Goal: Transaction & Acquisition: Purchase product/service

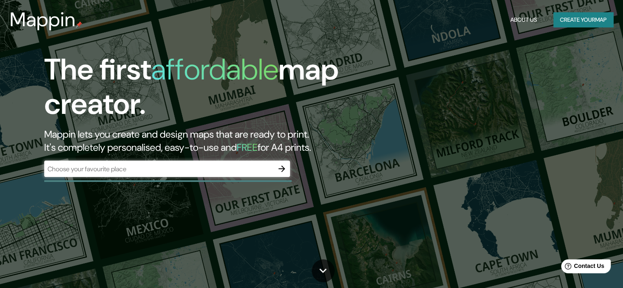
click at [127, 176] on div "​" at bounding box center [167, 169] width 246 height 16
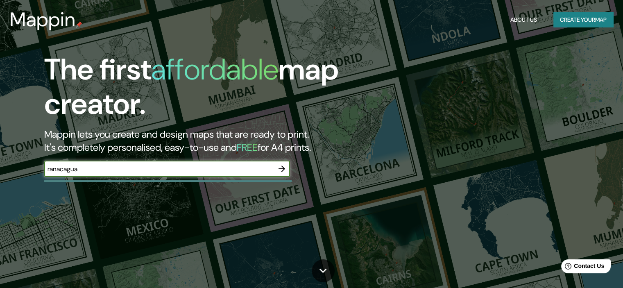
click at [58, 170] on input "ranacagua" at bounding box center [159, 168] width 230 height 9
type input "rancagua"
click at [282, 168] on icon "button" at bounding box center [282, 169] width 10 height 10
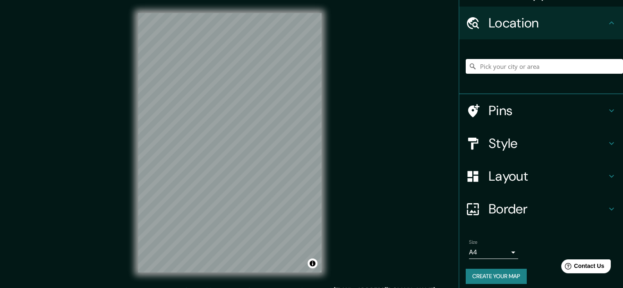
scroll to position [25, 0]
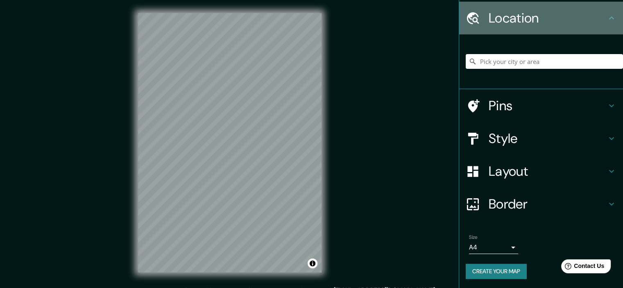
click at [533, 18] on h4 "Location" at bounding box center [548, 18] width 118 height 16
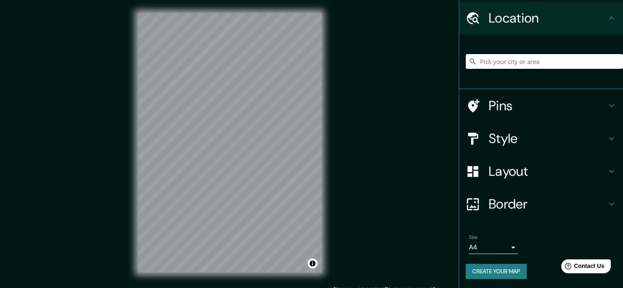
click at [577, 65] on input "Pick your city or area" at bounding box center [544, 61] width 157 height 15
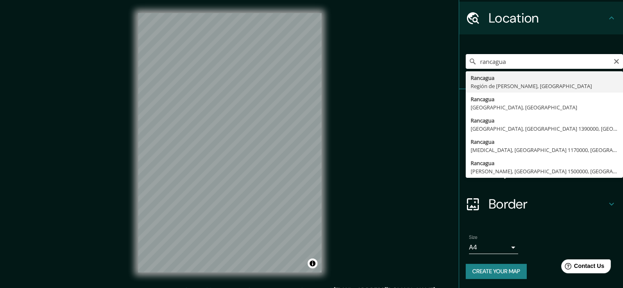
type input "Rancagua, Región de [PERSON_NAME], [GEOGRAPHIC_DATA]"
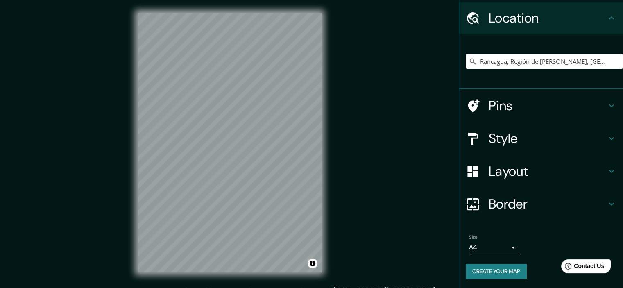
click at [573, 109] on h4 "Pins" at bounding box center [548, 106] width 118 height 16
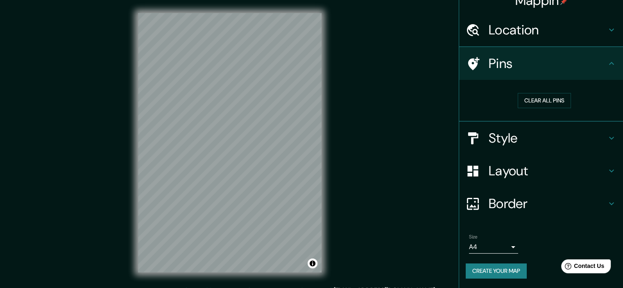
scroll to position [12, 0]
click at [593, 69] on h4 "Pins" at bounding box center [548, 64] width 118 height 16
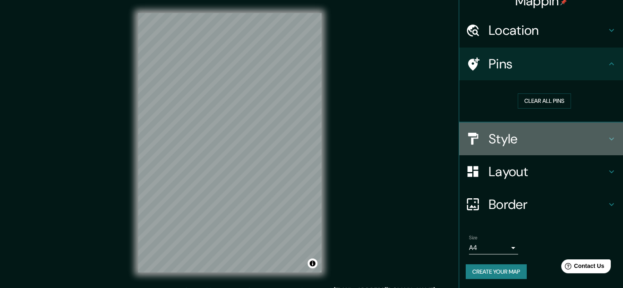
click at [580, 146] on div "Style" at bounding box center [542, 139] width 164 height 33
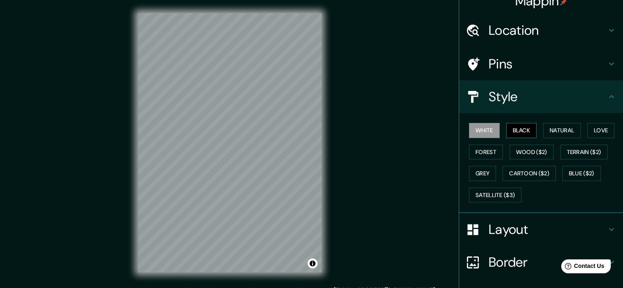
click at [531, 130] on button "Black" at bounding box center [522, 130] width 31 height 15
click at [550, 126] on button "Natural" at bounding box center [563, 130] width 38 height 15
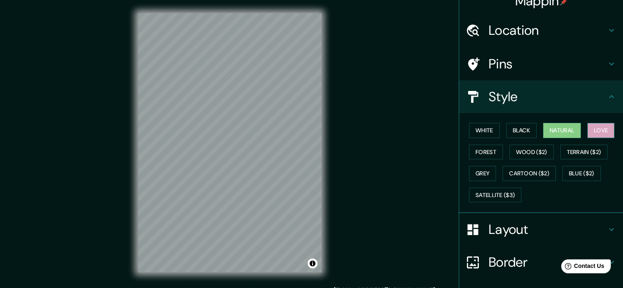
click at [591, 131] on button "Love" at bounding box center [601, 130] width 27 height 15
click at [492, 150] on button "Forest" at bounding box center [486, 152] width 34 height 15
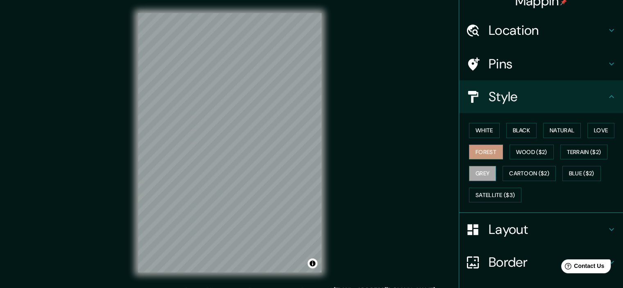
click at [486, 177] on button "Grey" at bounding box center [482, 173] width 27 height 15
click at [493, 189] on button "Satellite ($3)" at bounding box center [495, 195] width 52 height 15
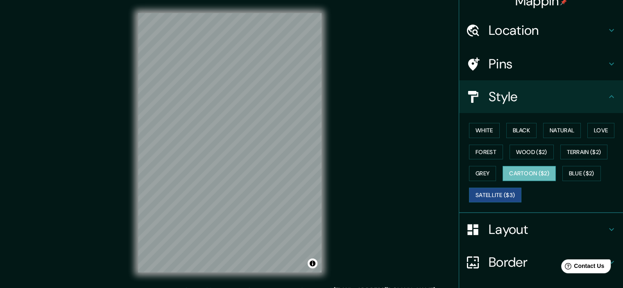
click at [535, 166] on button "Cartoon ($2)" at bounding box center [529, 173] width 53 height 15
click at [571, 169] on button "Blue ($2)" at bounding box center [582, 173] width 39 height 15
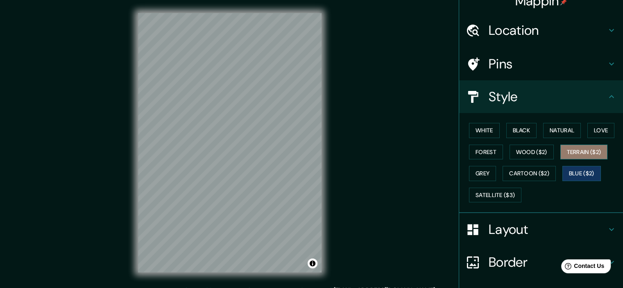
click at [575, 146] on button "Terrain ($2)" at bounding box center [585, 152] width 48 height 15
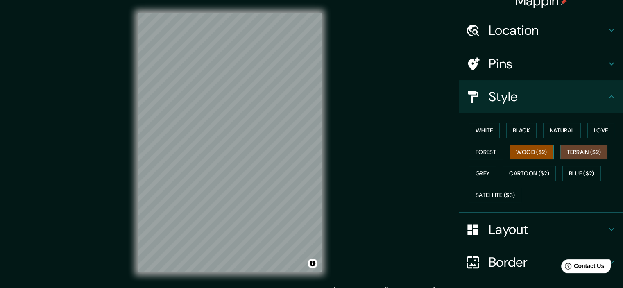
click at [532, 150] on button "Wood ($2)" at bounding box center [532, 152] width 44 height 15
click at [479, 149] on button "Forest" at bounding box center [486, 152] width 34 height 15
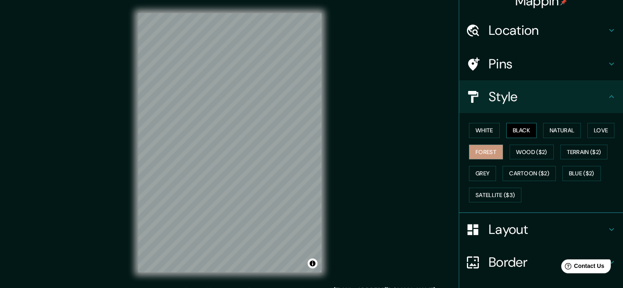
click at [509, 134] on button "Black" at bounding box center [522, 130] width 31 height 15
click at [480, 132] on button "White" at bounding box center [484, 130] width 31 height 15
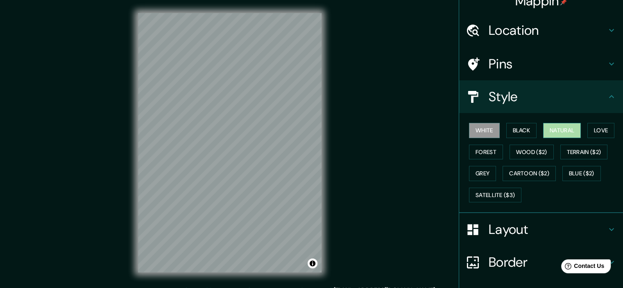
click at [562, 134] on button "Natural" at bounding box center [563, 130] width 38 height 15
click at [610, 127] on button "Love" at bounding box center [601, 130] width 27 height 15
click at [490, 128] on button "White" at bounding box center [484, 130] width 31 height 15
click at [511, 232] on h4 "Layout" at bounding box center [548, 229] width 118 height 16
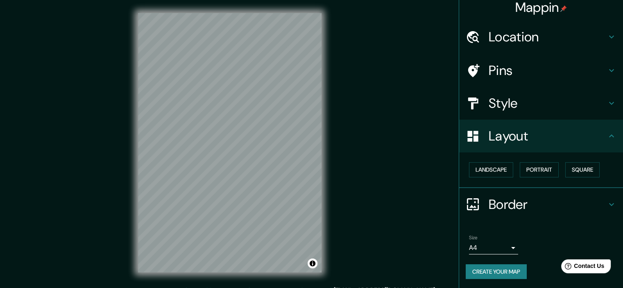
scroll to position [10, 0]
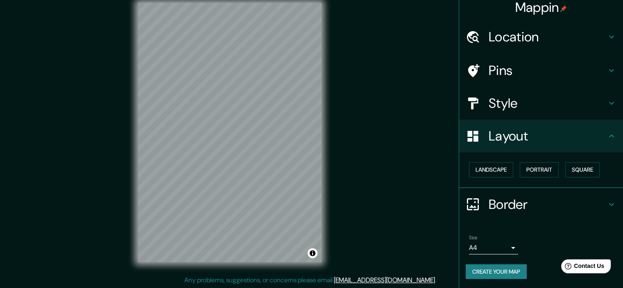
click at [502, 246] on body "Mappin Location [GEOGRAPHIC_DATA], [GEOGRAPHIC_DATA][PERSON_NAME], [GEOGRAPHIC_…" at bounding box center [311, 134] width 623 height 288
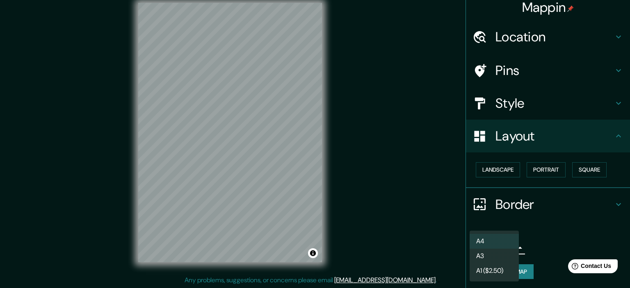
click at [495, 261] on li "A3" at bounding box center [493, 256] width 49 height 15
type input "a4"
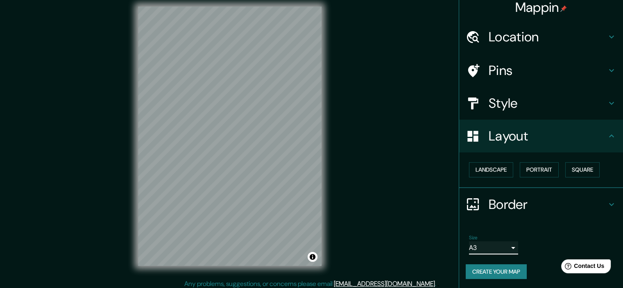
scroll to position [0, 0]
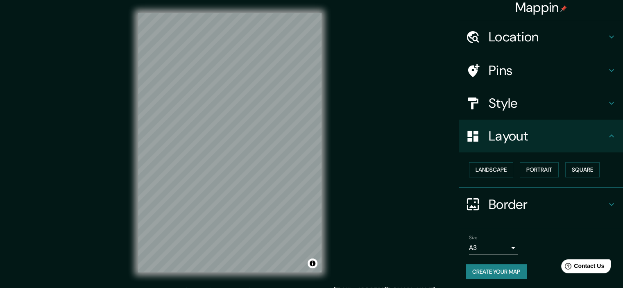
click at [492, 275] on button "Create your map" at bounding box center [496, 271] width 61 height 15
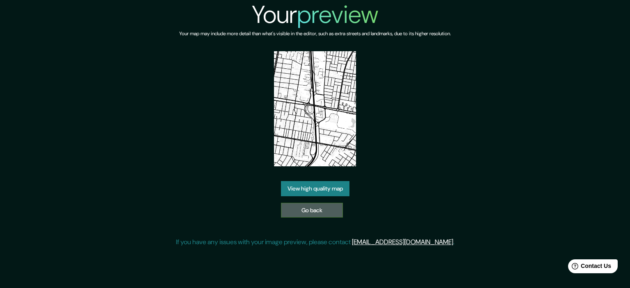
click at [303, 210] on link "Go back" at bounding box center [312, 210] width 62 height 15
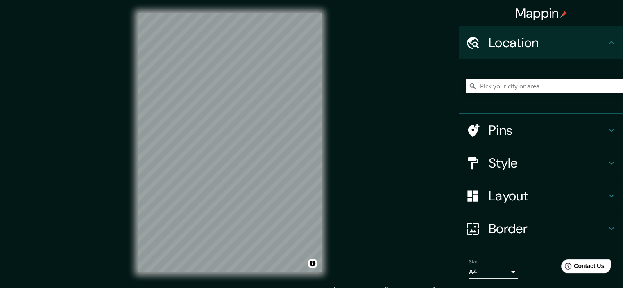
drag, startPoint x: 498, startPoint y: 100, endPoint x: 500, endPoint y: 95, distance: 5.3
click at [498, 98] on div at bounding box center [544, 86] width 157 height 41
click at [502, 91] on input "Pick your city or area" at bounding box center [544, 86] width 157 height 15
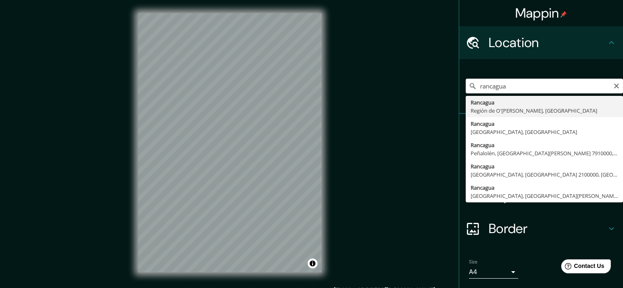
type input "Rancagua, Región de [PERSON_NAME], [GEOGRAPHIC_DATA]"
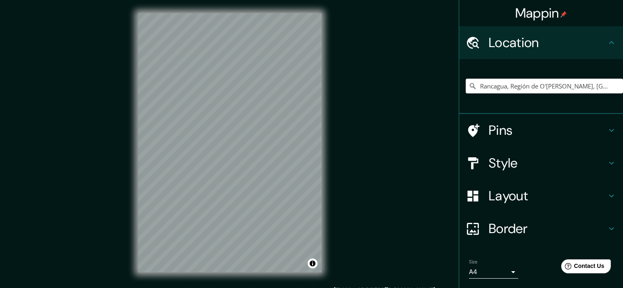
click at [530, 133] on h4 "Pins" at bounding box center [548, 130] width 118 height 16
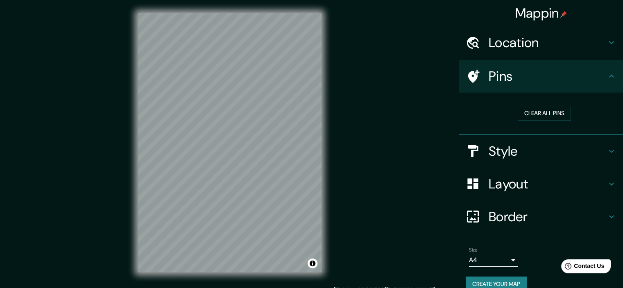
click at [589, 154] on h4 "Style" at bounding box center [548, 151] width 118 height 16
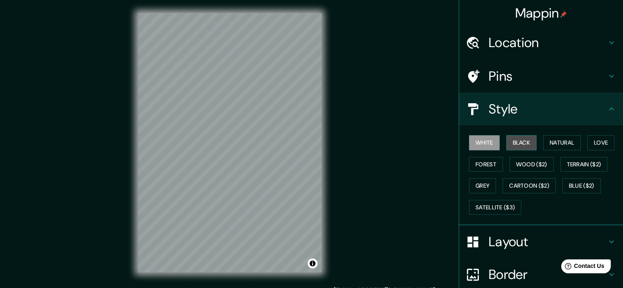
click at [523, 142] on button "Black" at bounding box center [522, 142] width 31 height 15
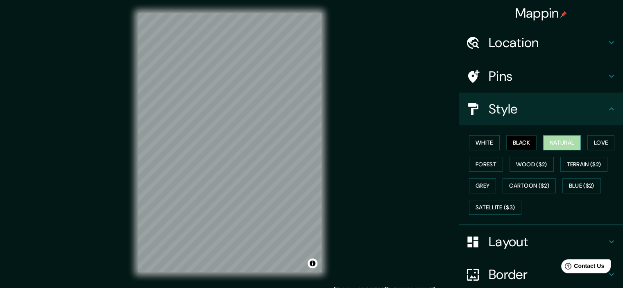
click at [558, 137] on button "Natural" at bounding box center [563, 142] width 38 height 15
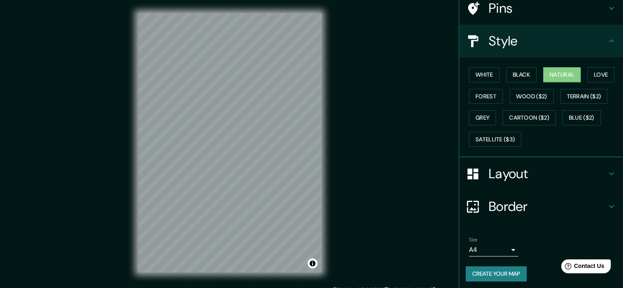
scroll to position [70, 0]
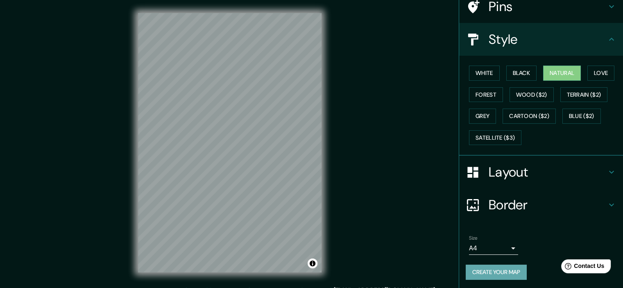
click at [487, 269] on button "Create your map" at bounding box center [496, 272] width 61 height 15
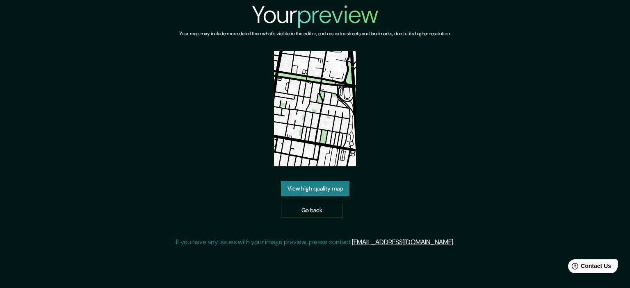
click at [325, 190] on link "View high quality map" at bounding box center [315, 188] width 68 height 15
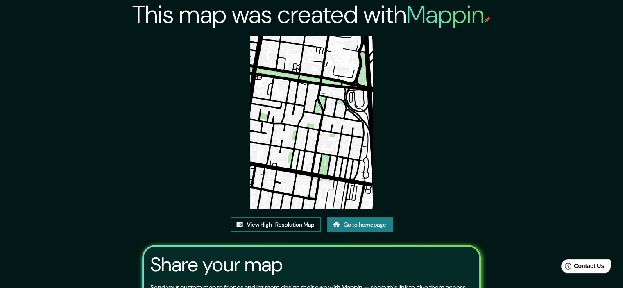
click at [302, 229] on link "View High-Resolution Map" at bounding box center [276, 224] width 90 height 15
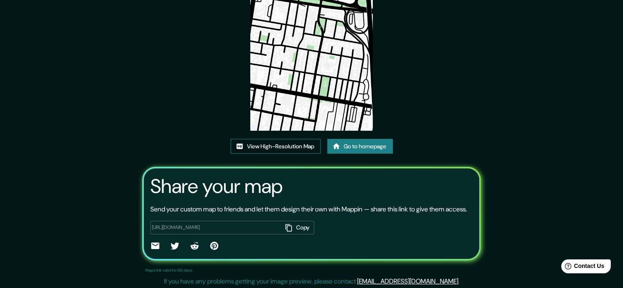
scroll to position [89, 0]
